Goal: Find contact information: Find contact information

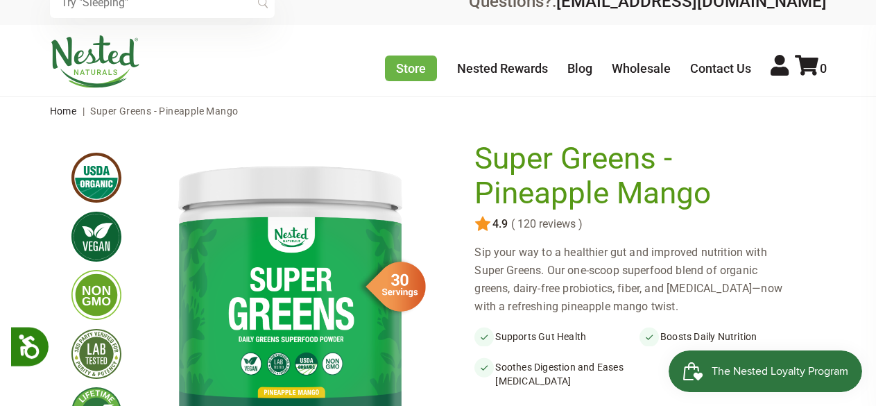
scroll to position [84, 0]
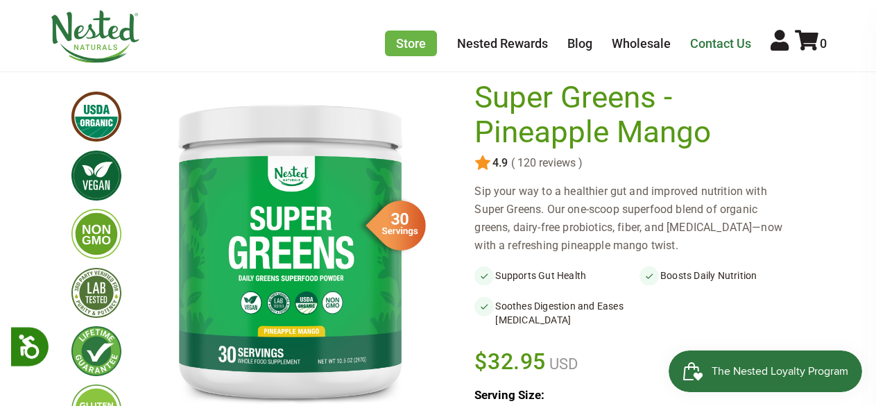
click at [695, 40] on link "Contact Us" at bounding box center [720, 43] width 61 height 15
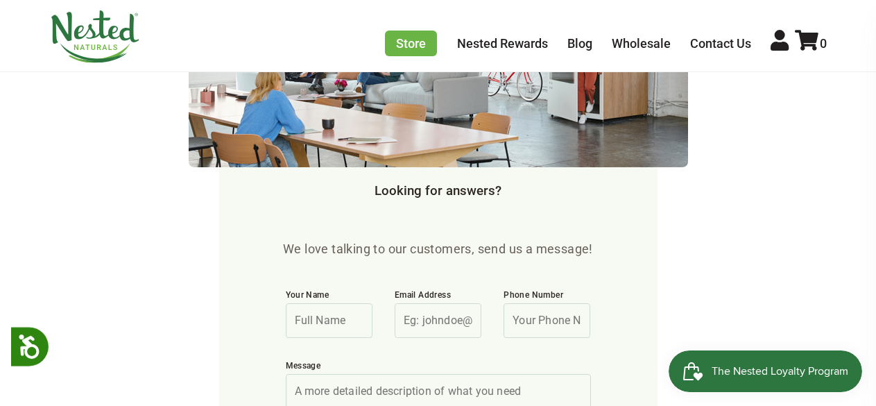
scroll to position [526, 0]
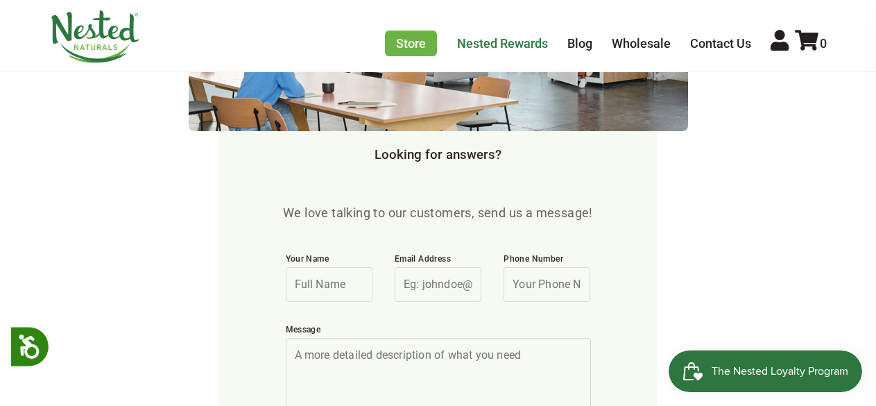
click at [477, 38] on link "Nested Rewards" at bounding box center [502, 43] width 91 height 15
